Goal: Task Accomplishment & Management: Manage account settings

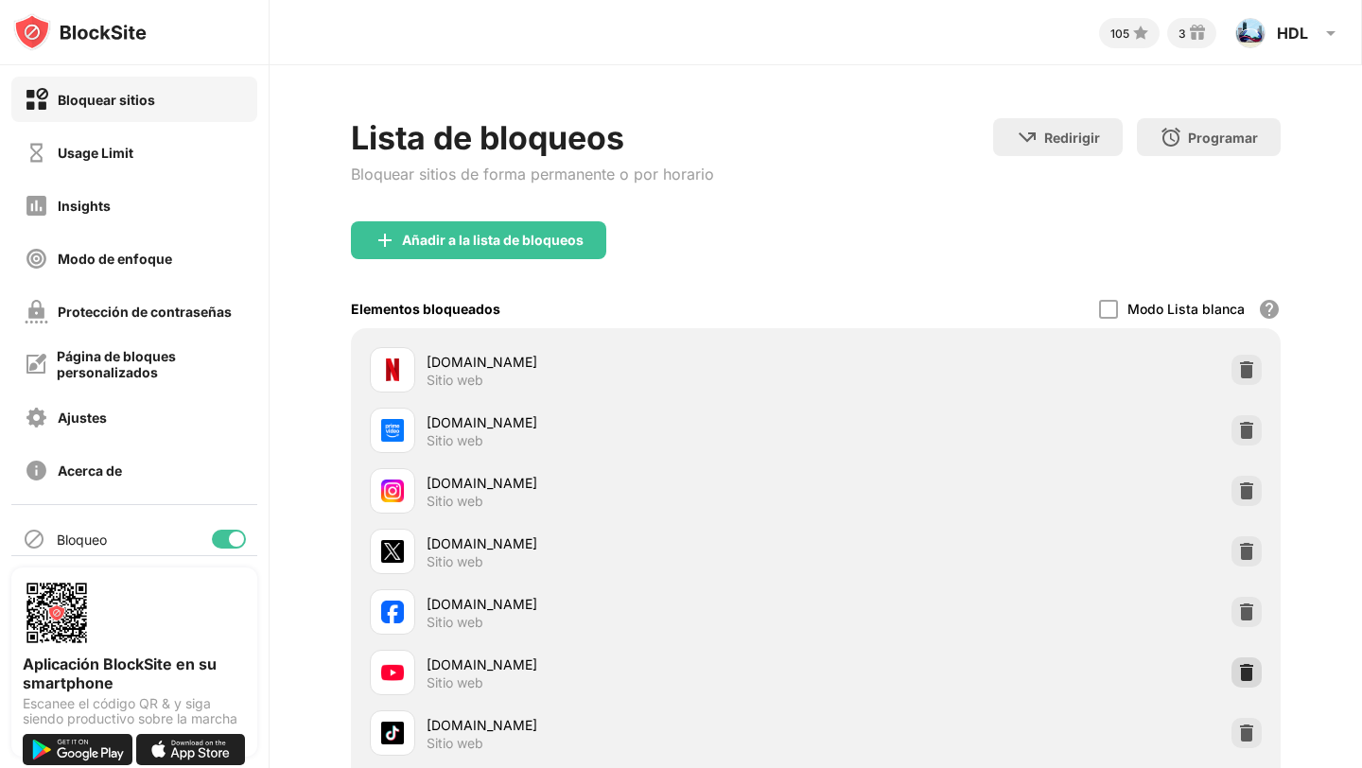
click at [1241, 661] on div at bounding box center [1247, 673] width 30 height 30
